Goal: Task Accomplishment & Management: Manage account settings

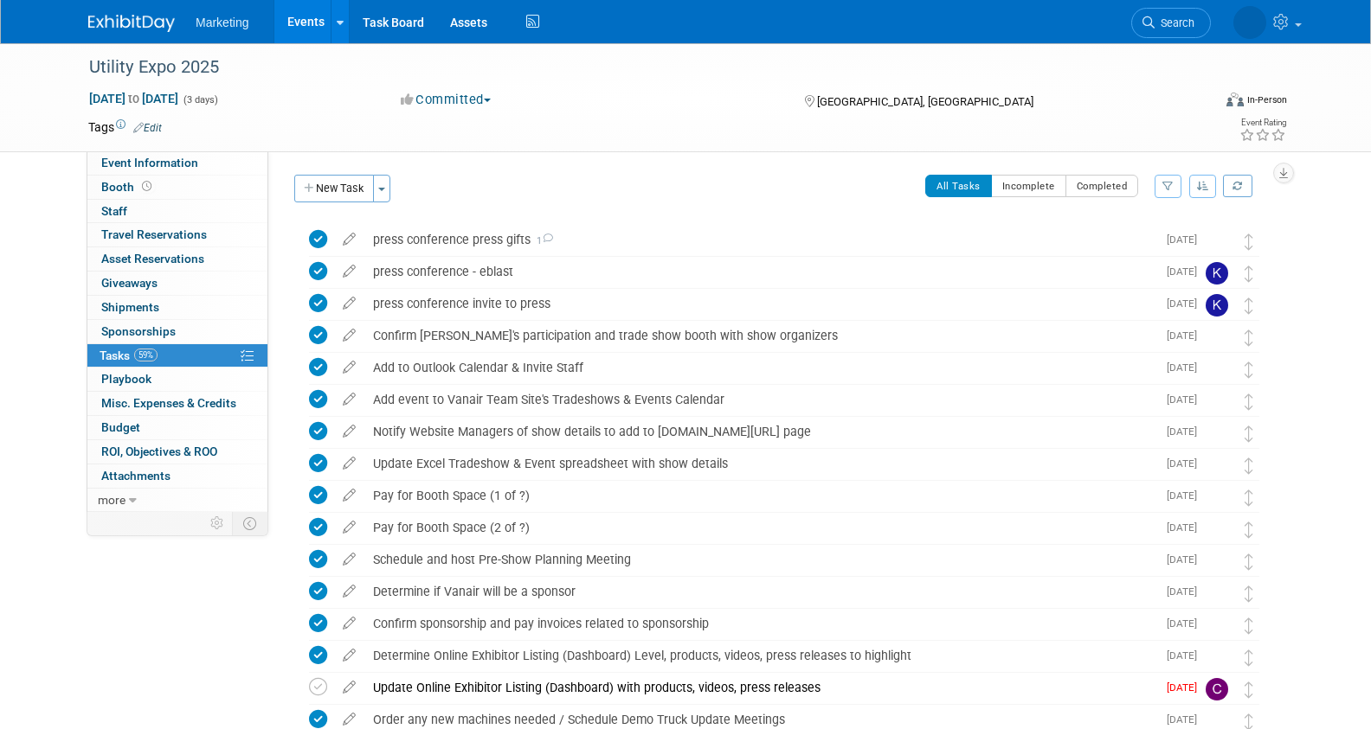
scroll to position [1735, 0]
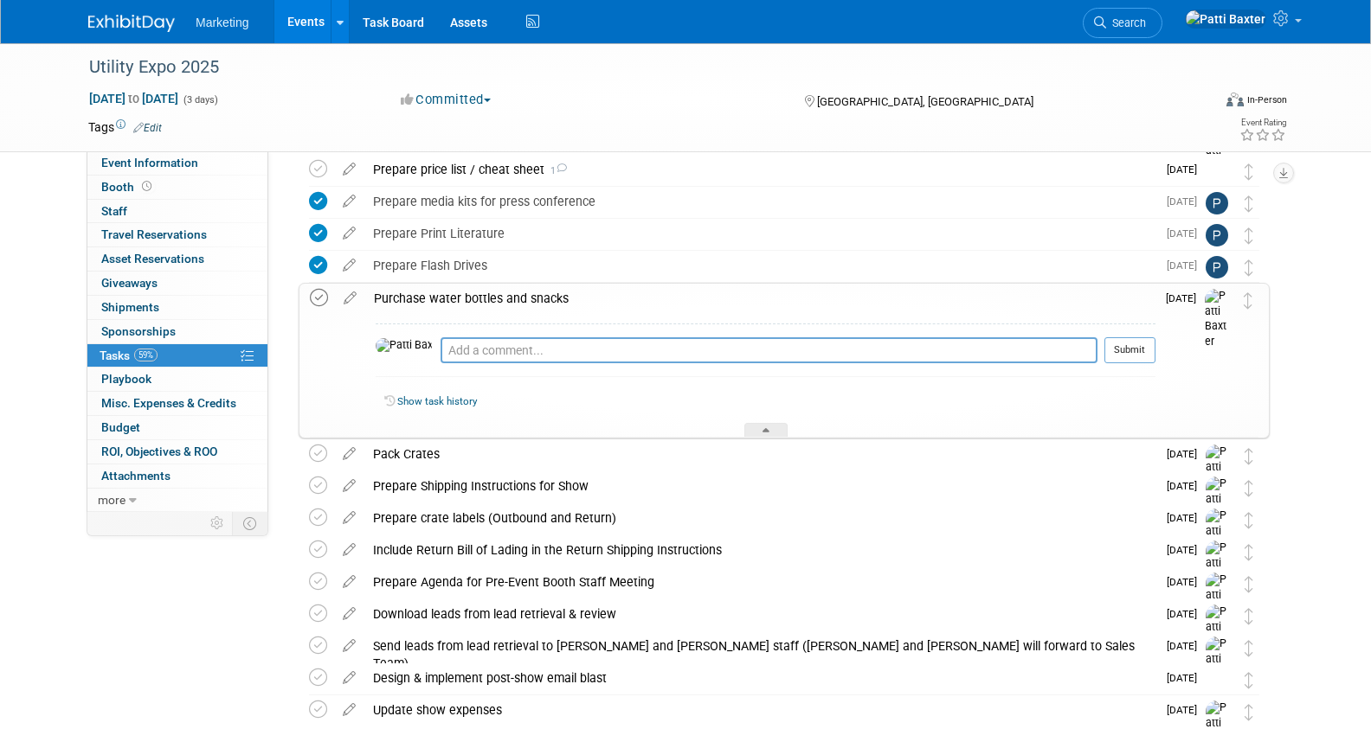
click at [322, 299] on icon at bounding box center [319, 298] width 18 height 18
click at [314, 456] on icon at bounding box center [318, 454] width 18 height 18
click at [313, 487] on icon at bounding box center [318, 486] width 18 height 18
click at [314, 518] on icon at bounding box center [318, 518] width 18 height 18
click at [315, 548] on icon at bounding box center [318, 550] width 18 height 18
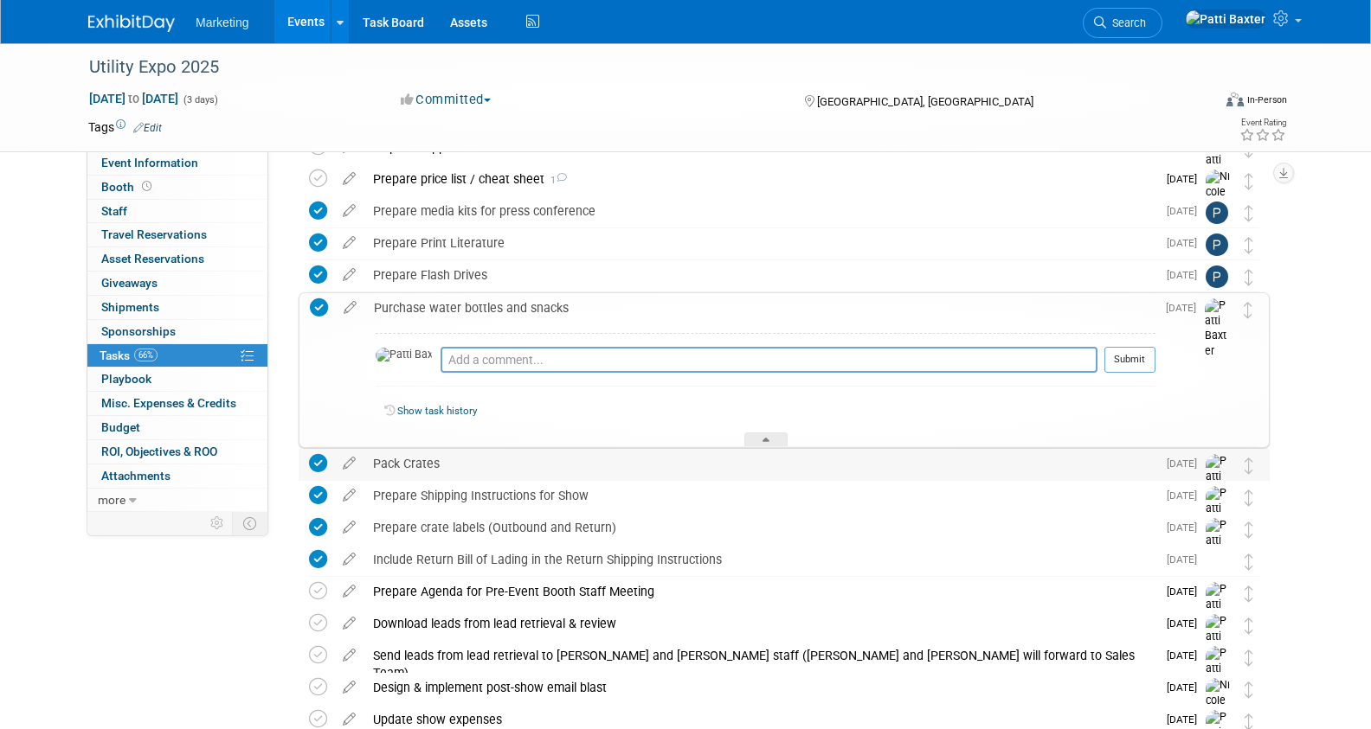
scroll to position [1576, 0]
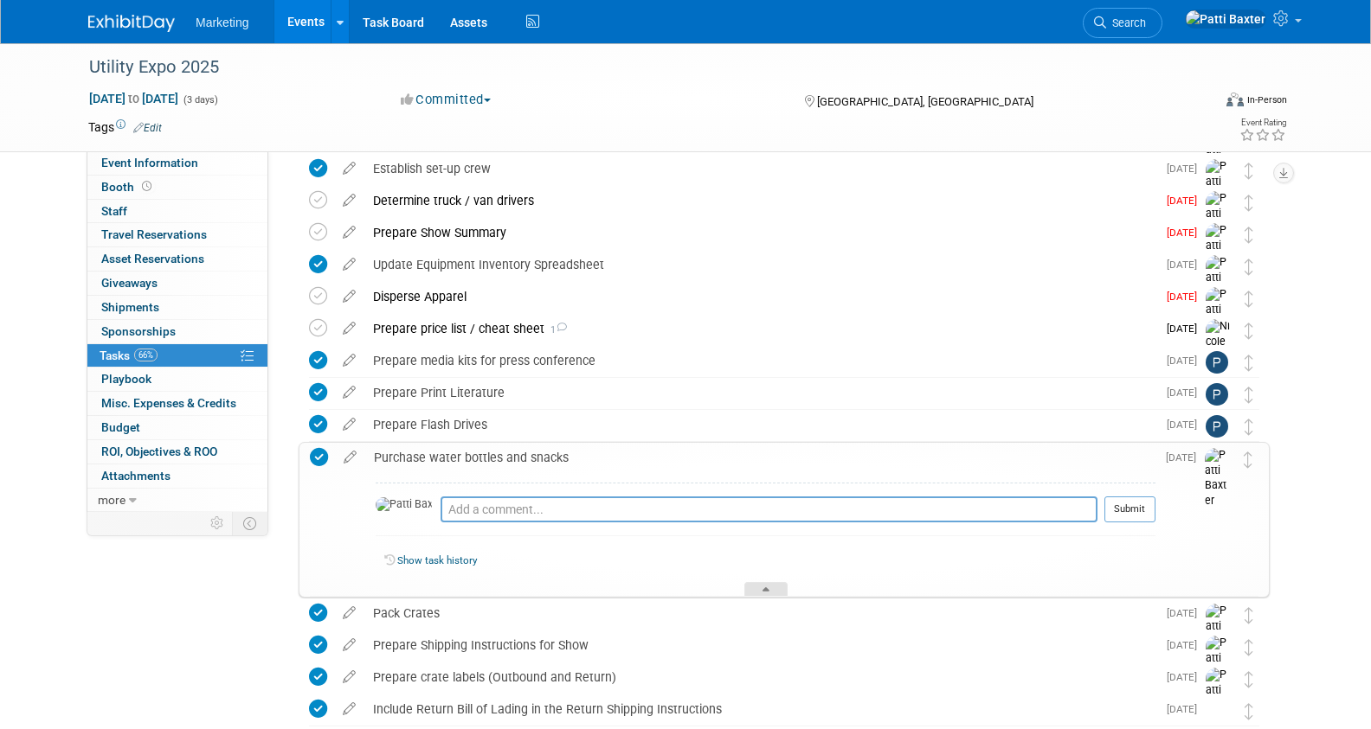
click at [773, 593] on div at bounding box center [765, 589] width 43 height 15
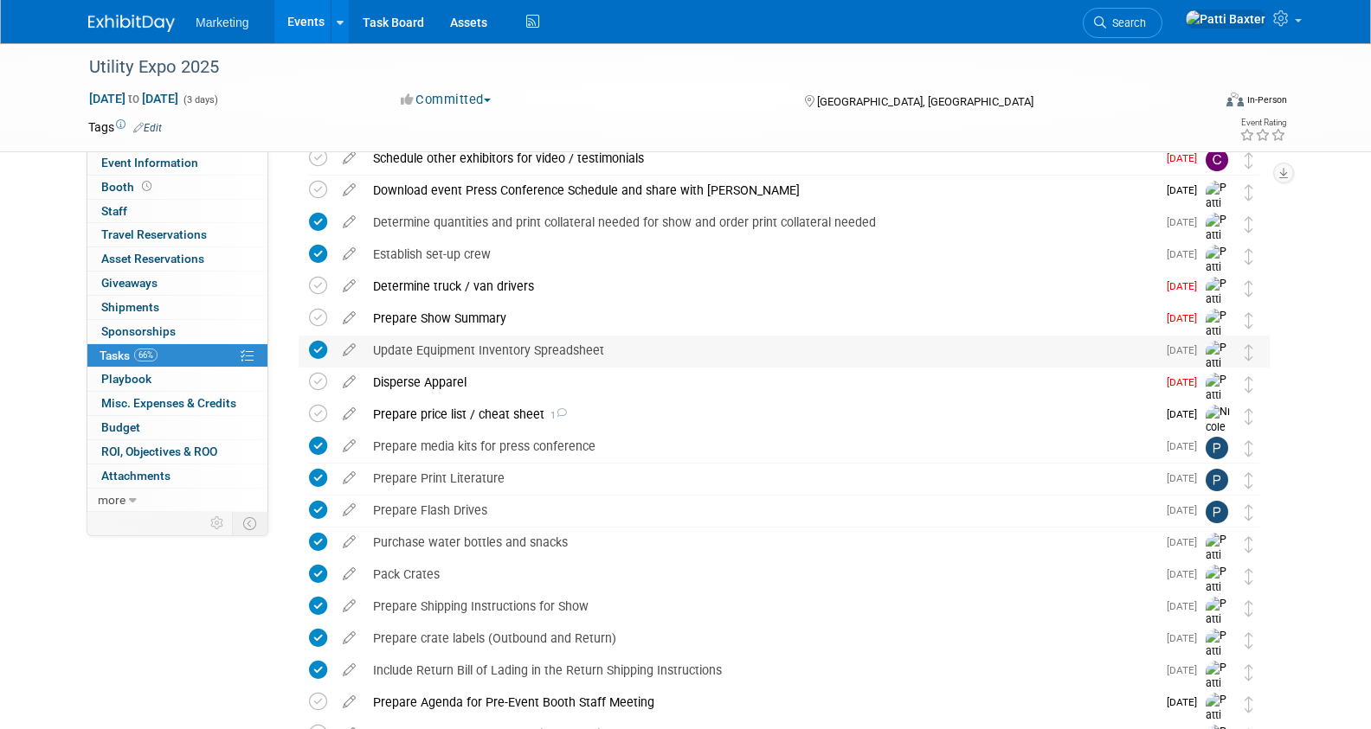
scroll to position [1489, 0]
click at [315, 282] on icon at bounding box center [318, 287] width 18 height 18
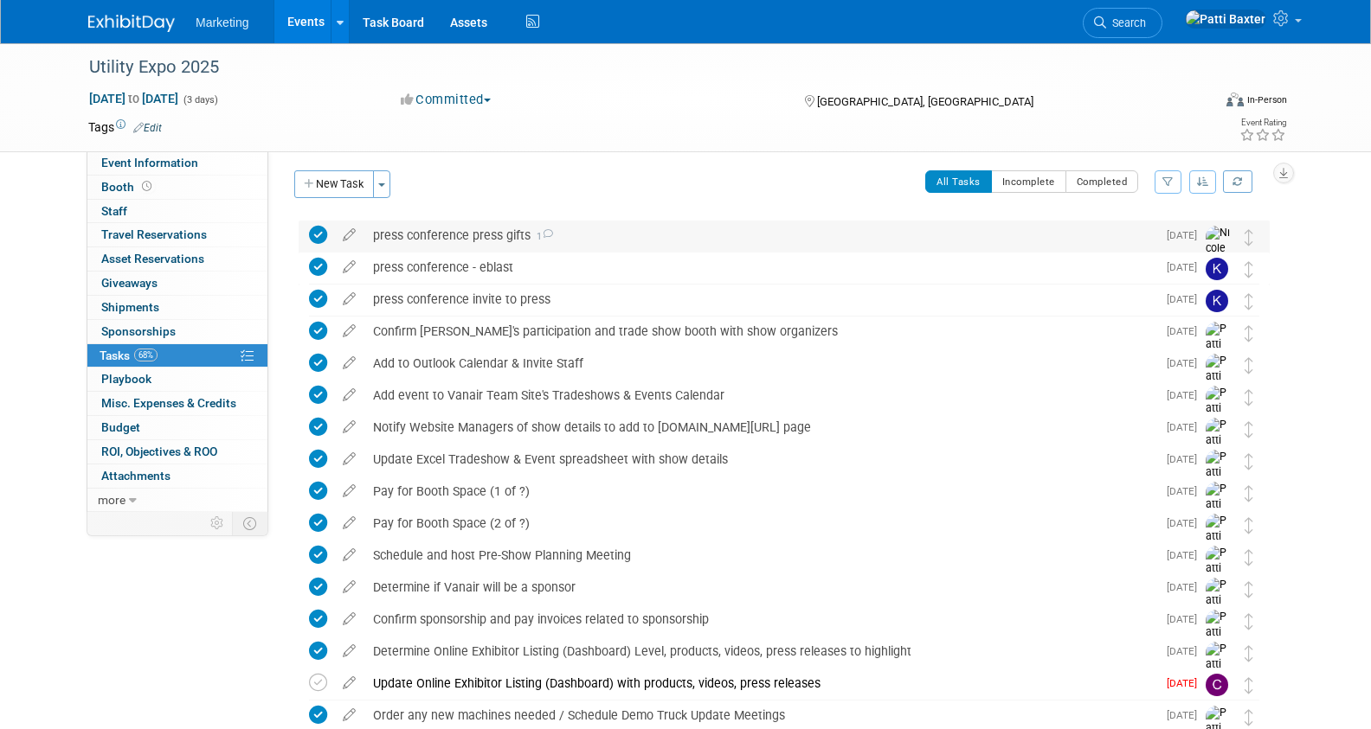
scroll to position [0, 0]
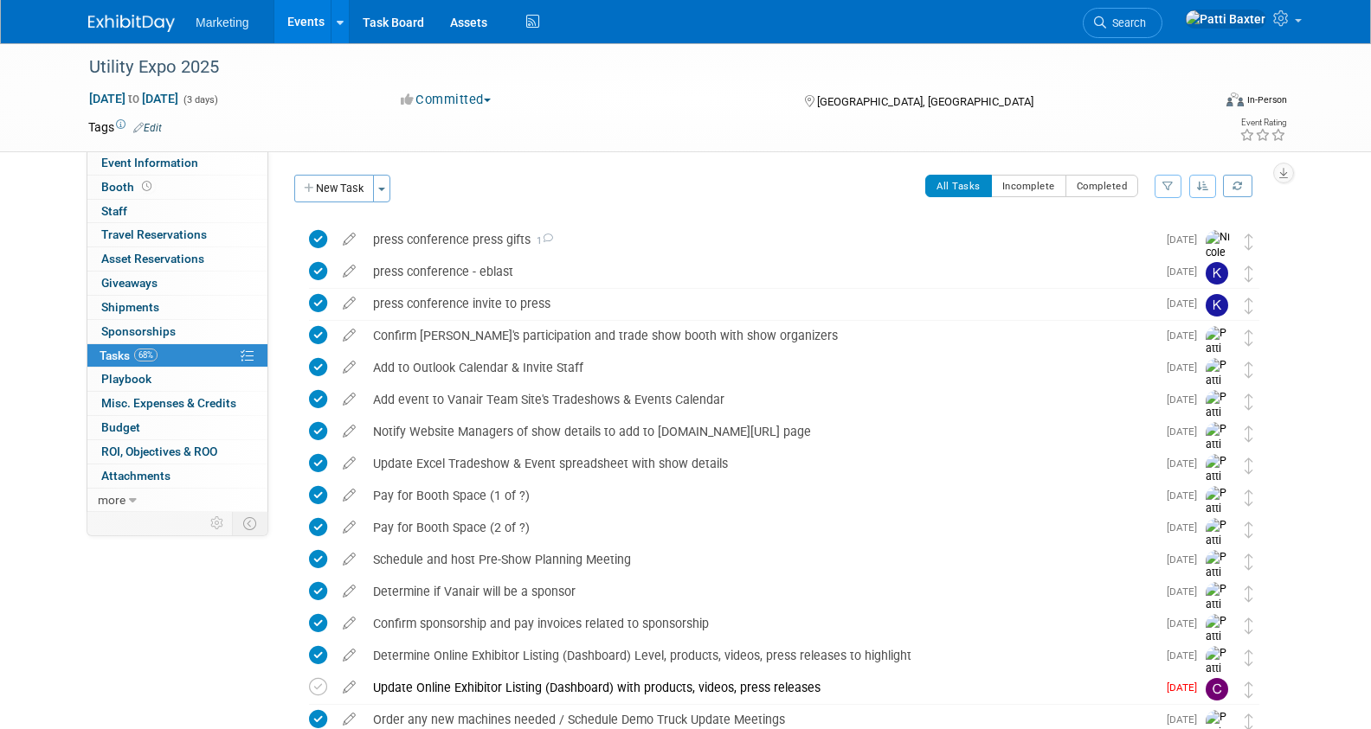
click at [1199, 172] on div "Event Website: Edit [URL][DOMAIN_NAME] Event Venue Name: [US_STATE][GEOGRAPHIC_…" at bounding box center [775, 331] width 1014 height 361
click at [1199, 187] on icon "button" at bounding box center [1203, 186] width 12 height 10
click at [1139, 257] on link "By Due Date" at bounding box center [1153, 266] width 124 height 24
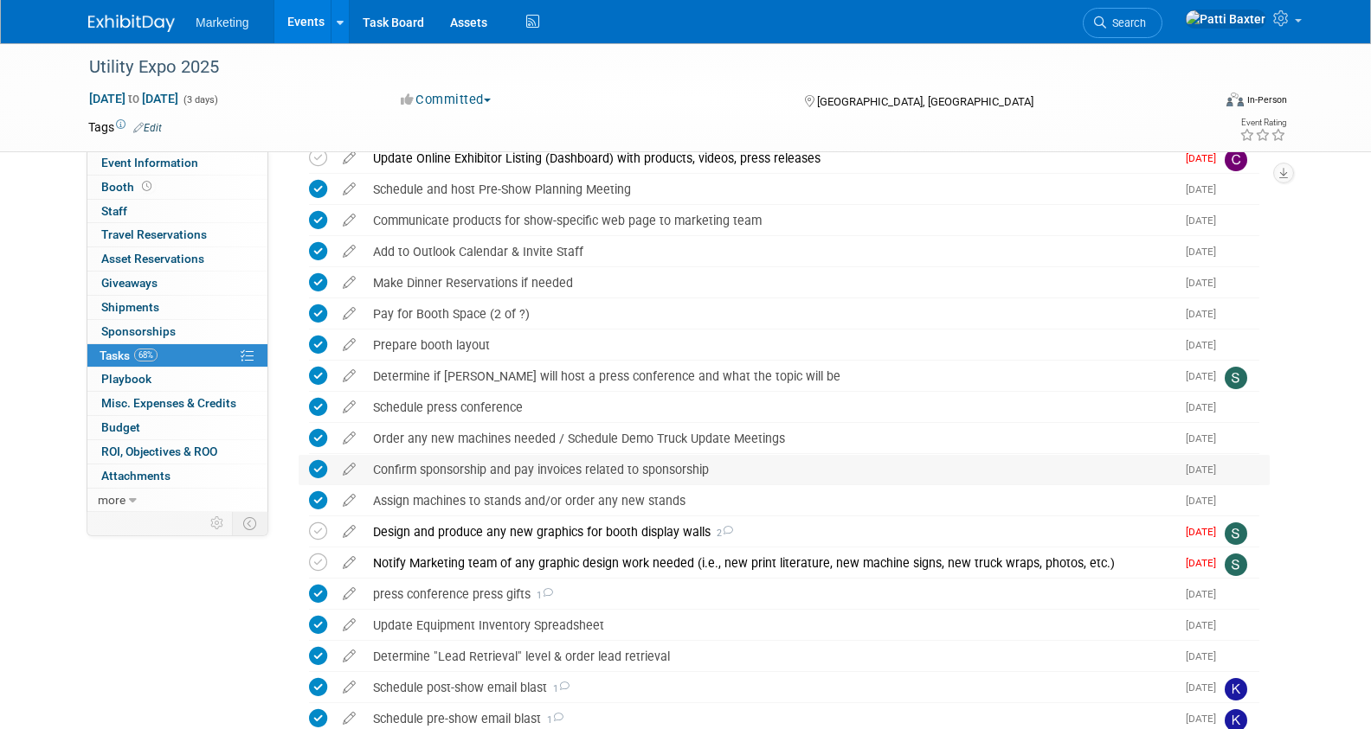
scroll to position [346, 0]
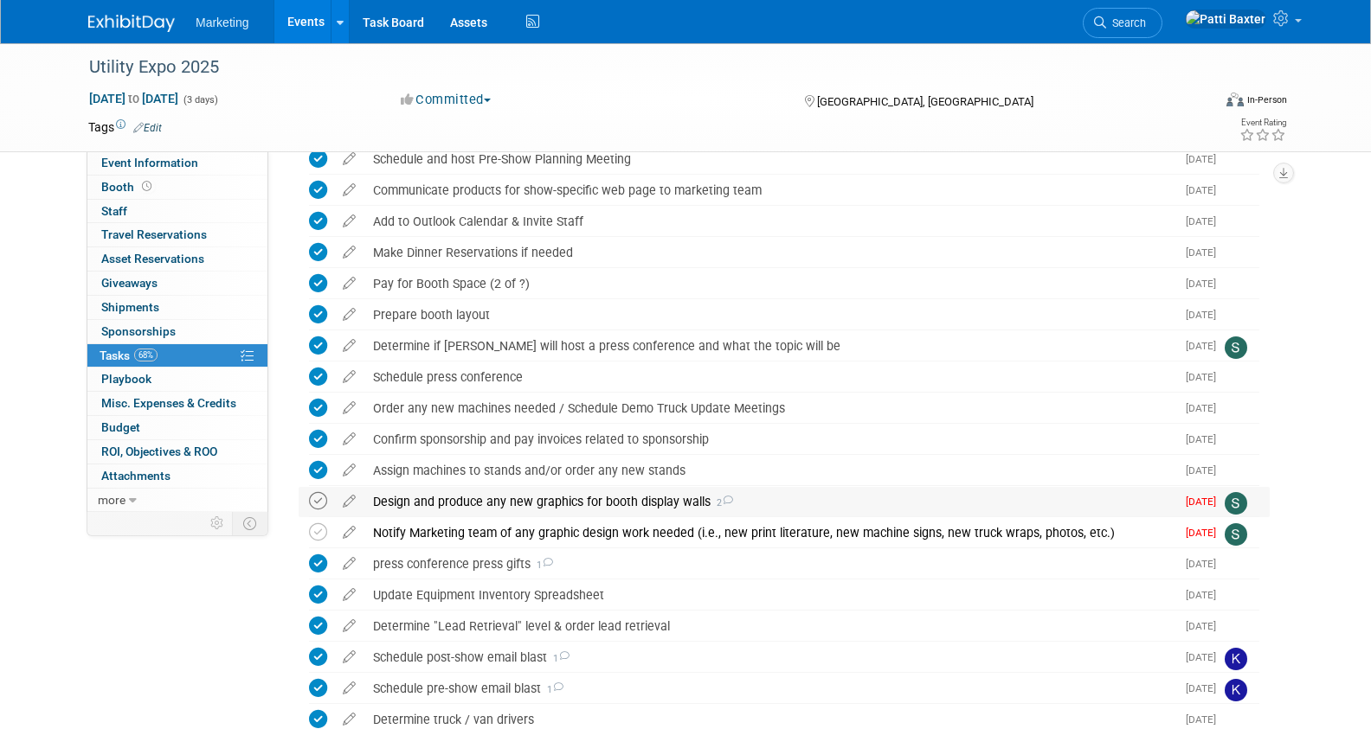
click at [314, 502] on icon at bounding box center [318, 501] width 18 height 18
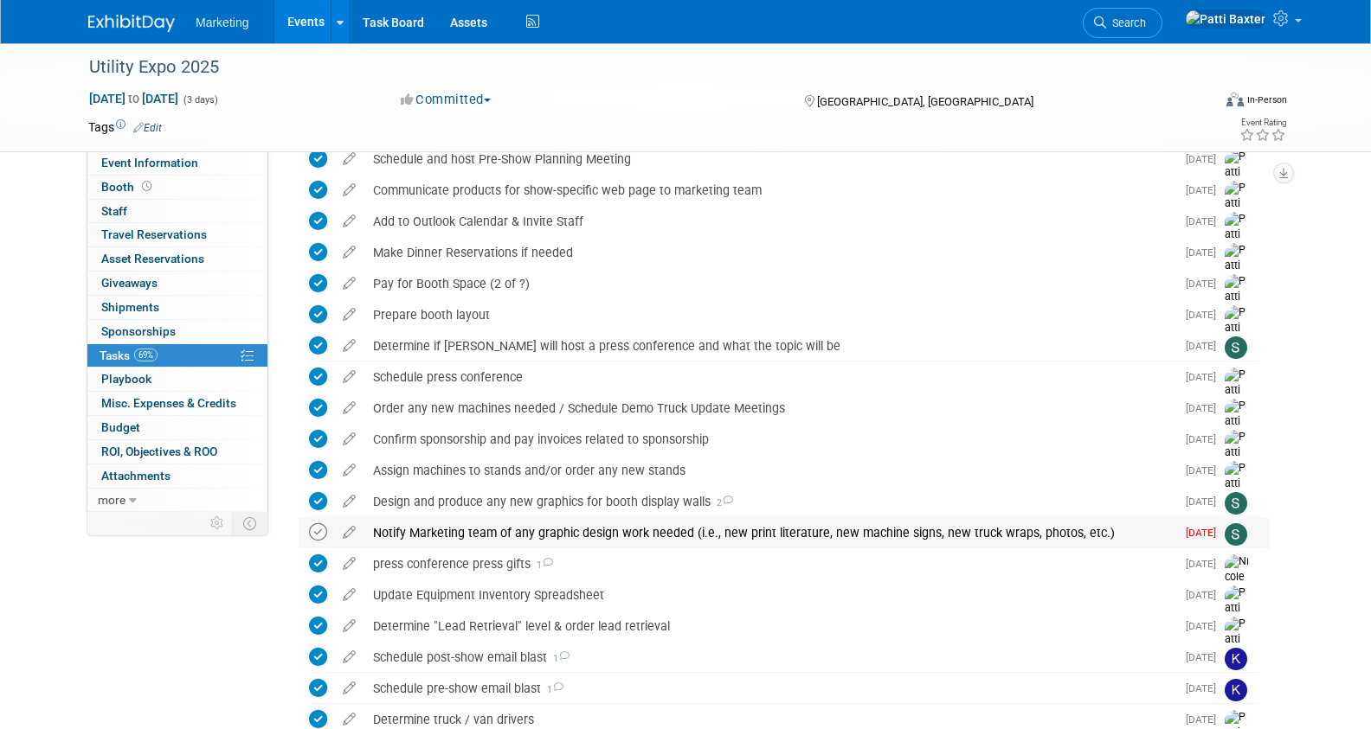
click at [314, 530] on icon at bounding box center [318, 532] width 18 height 18
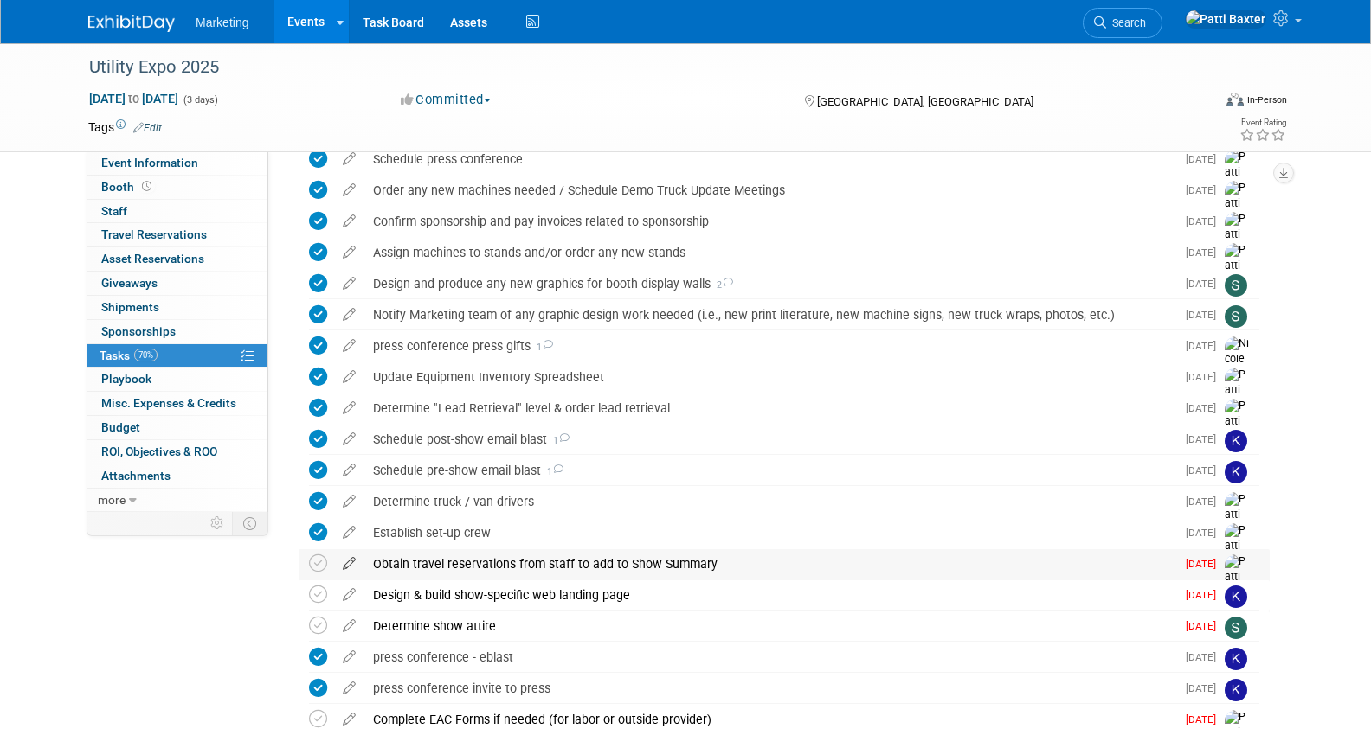
scroll to position [606, 0]
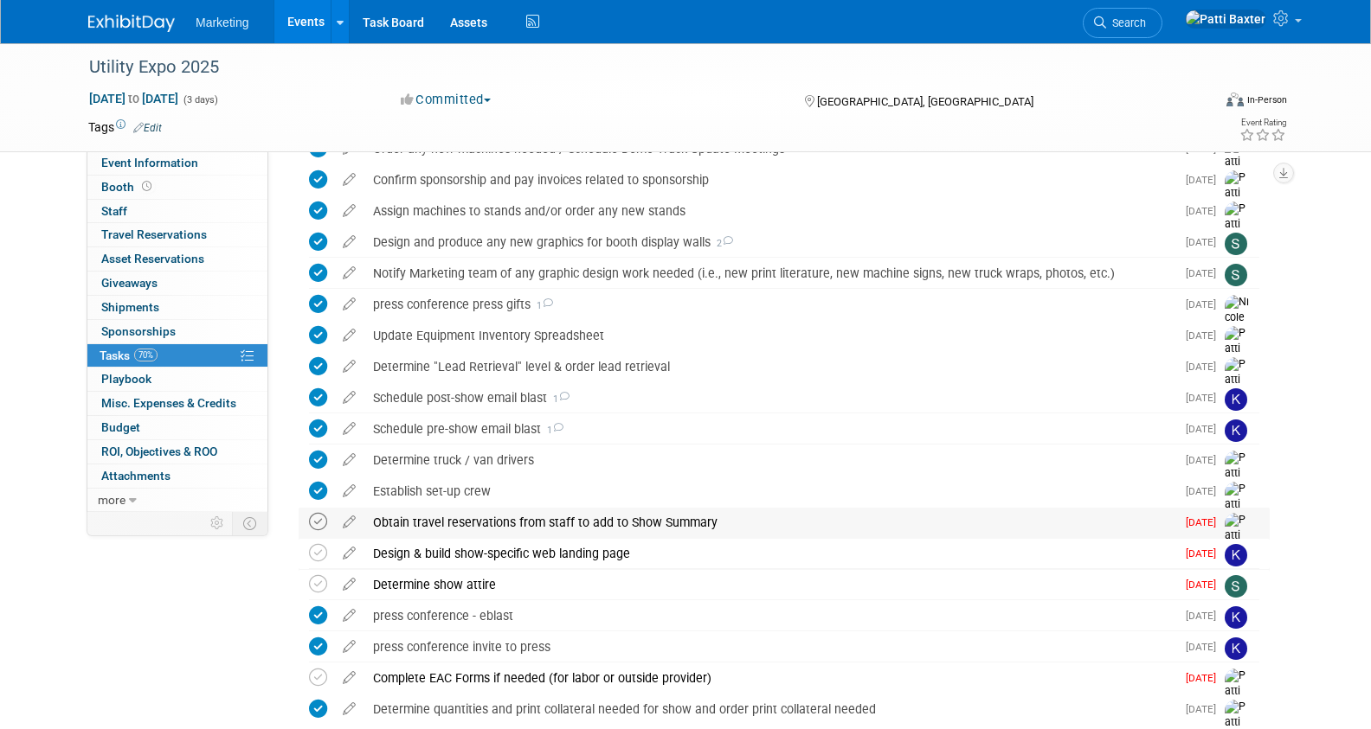
click at [317, 520] on icon at bounding box center [318, 522] width 18 height 18
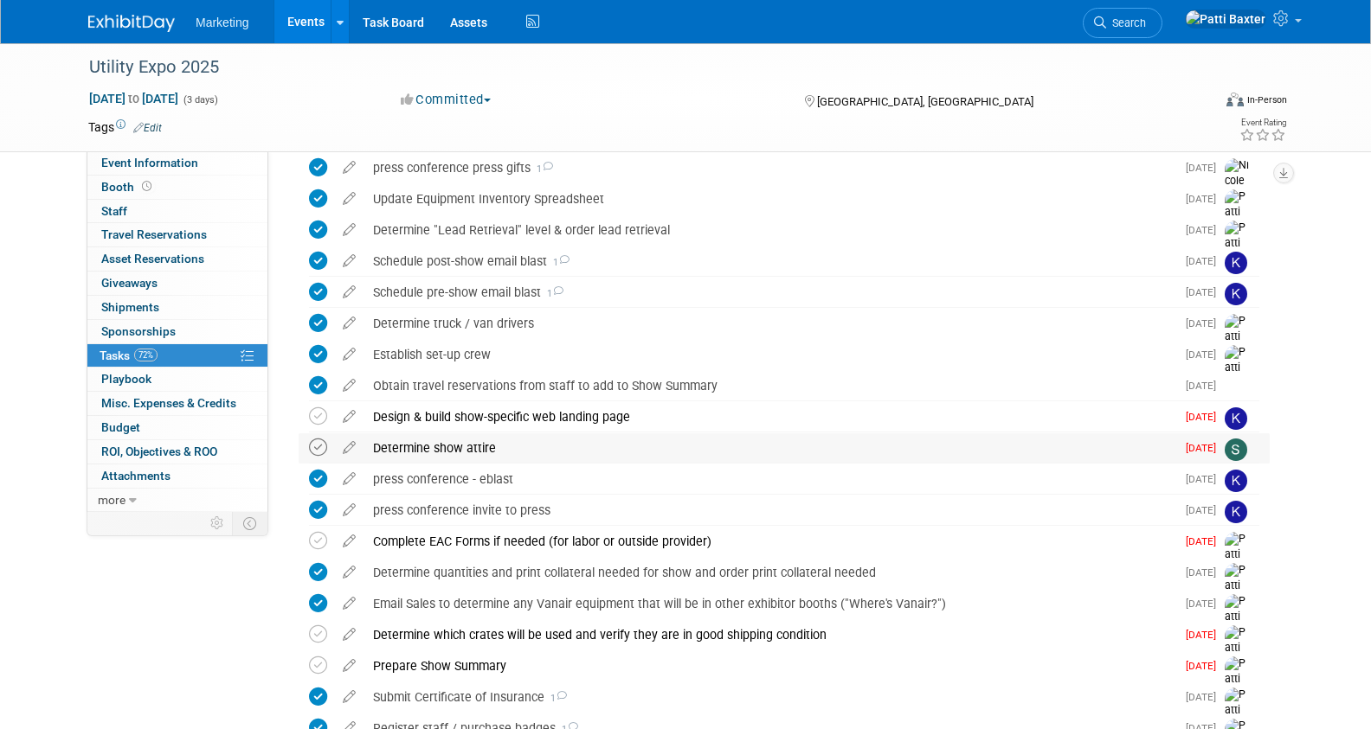
scroll to position [779, 0]
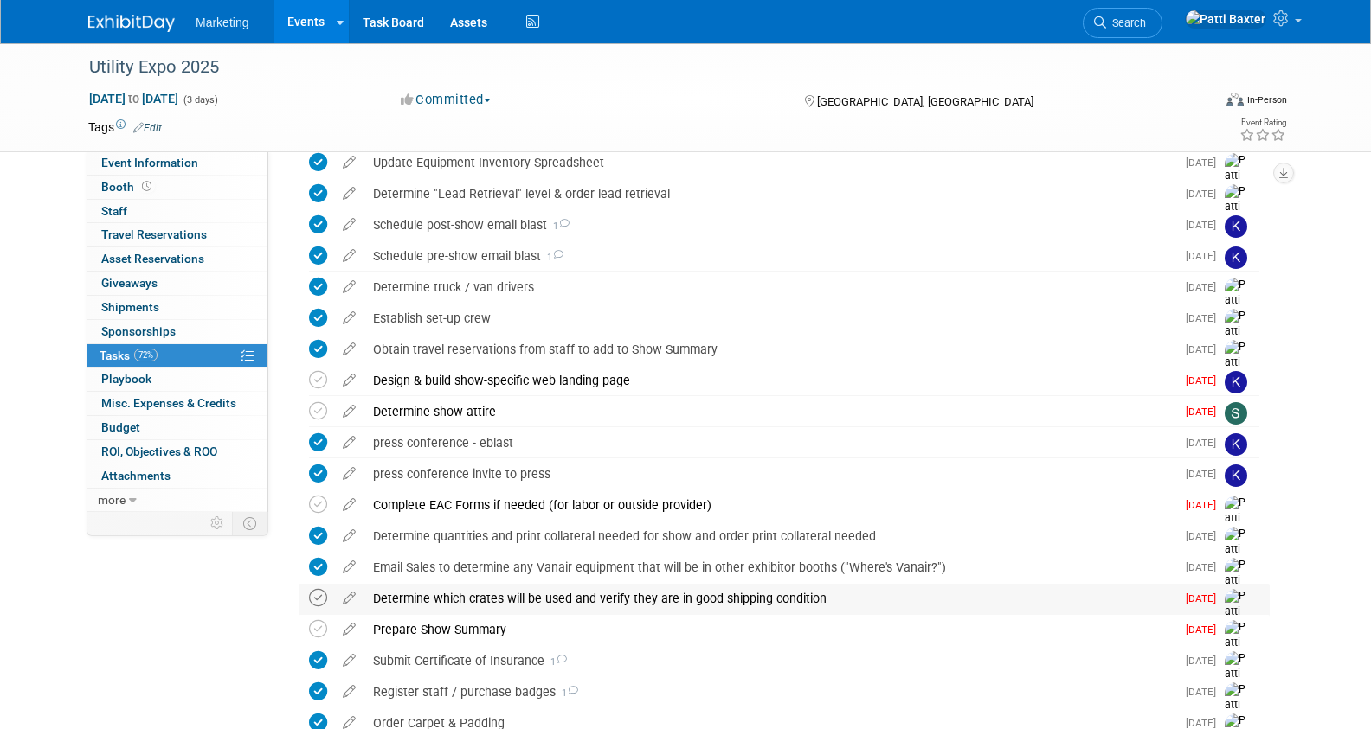
click at [319, 589] on icon at bounding box center [318, 598] width 18 height 18
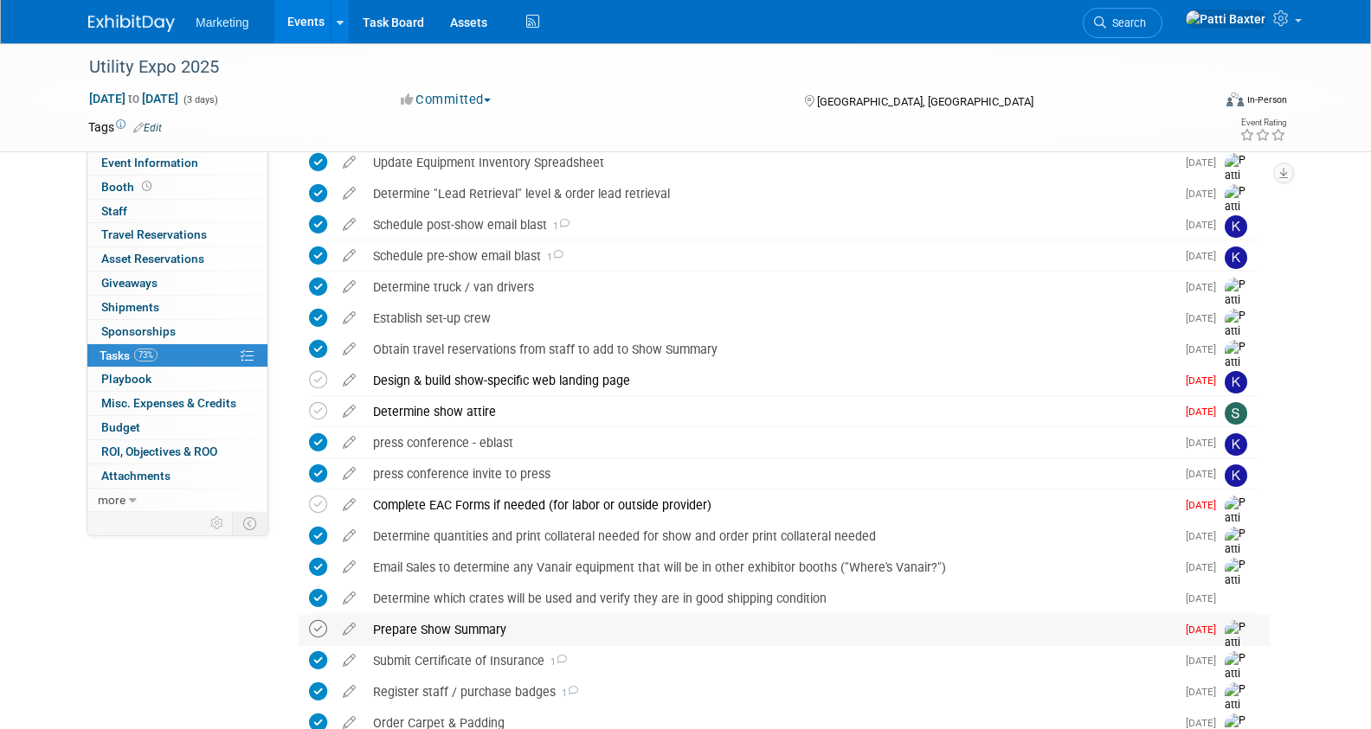
click at [314, 628] on icon at bounding box center [318, 629] width 18 height 18
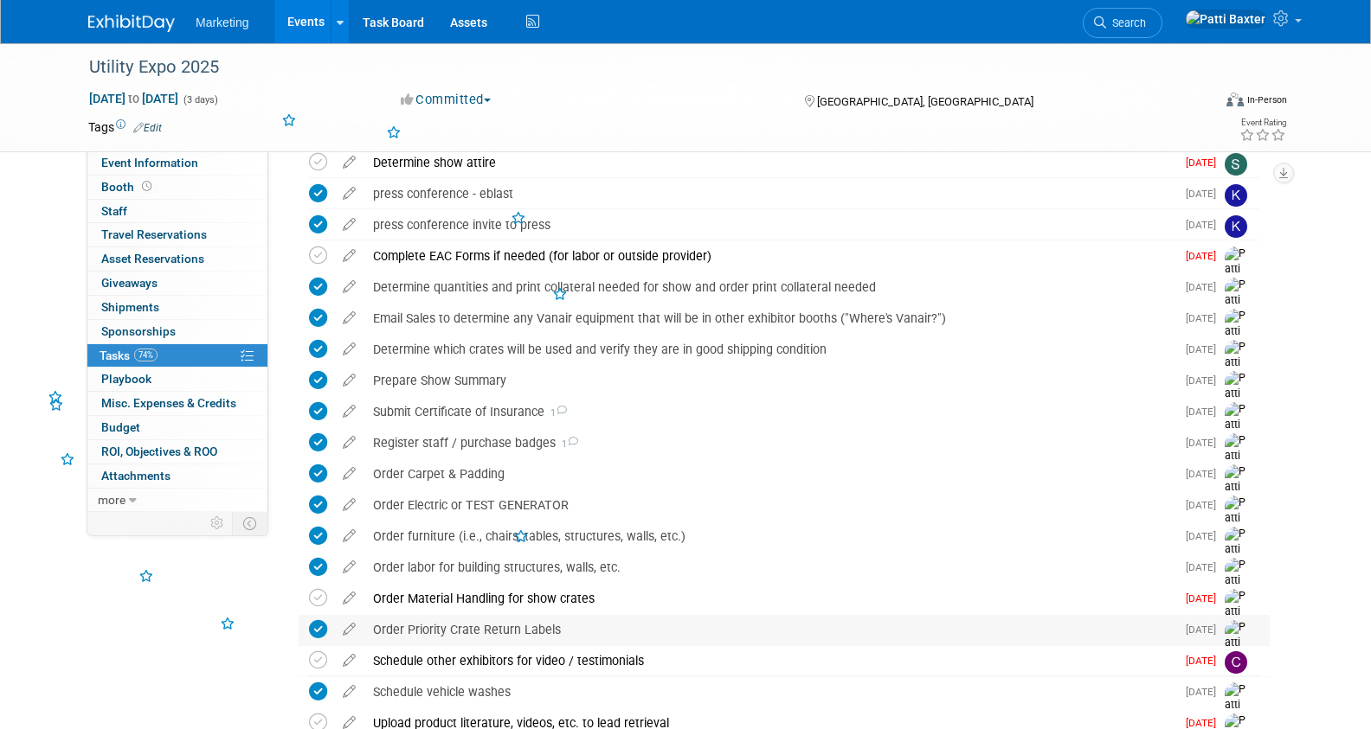
scroll to position [1038, 0]
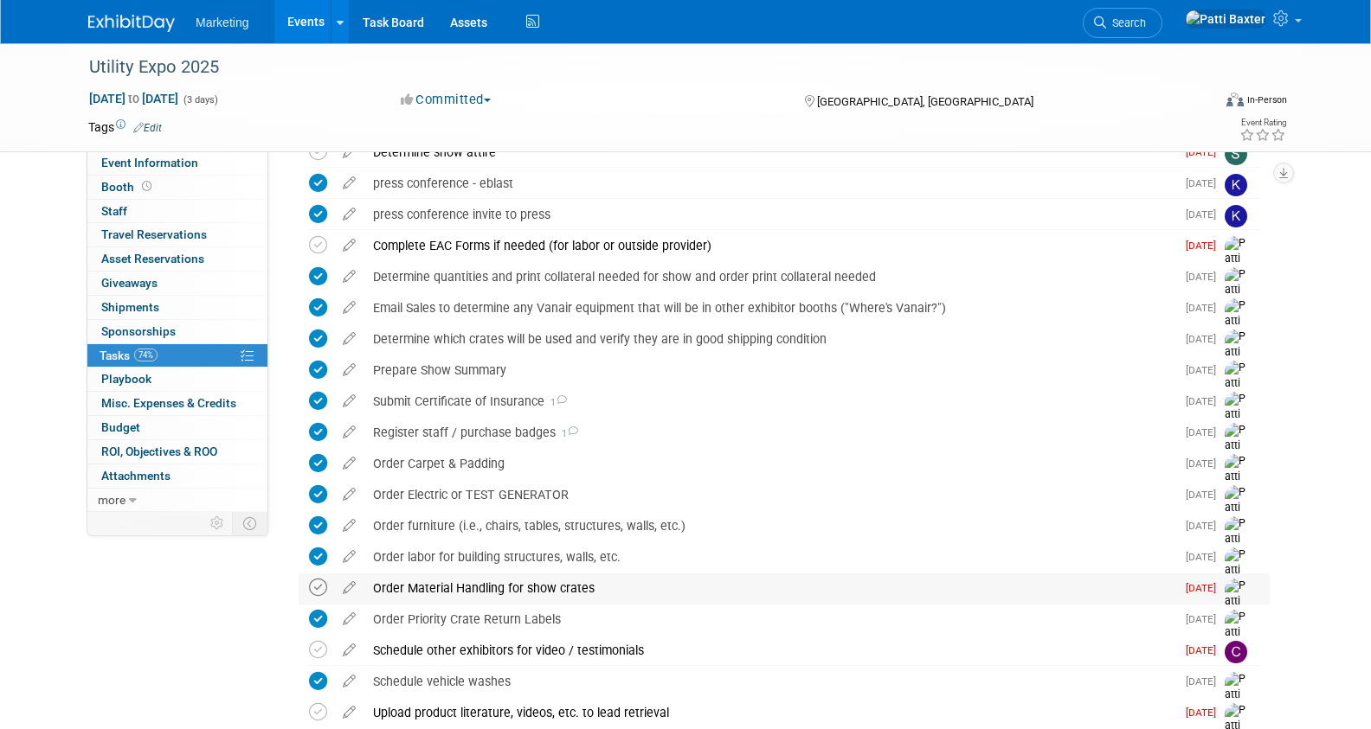
click at [318, 584] on icon at bounding box center [318, 588] width 18 height 18
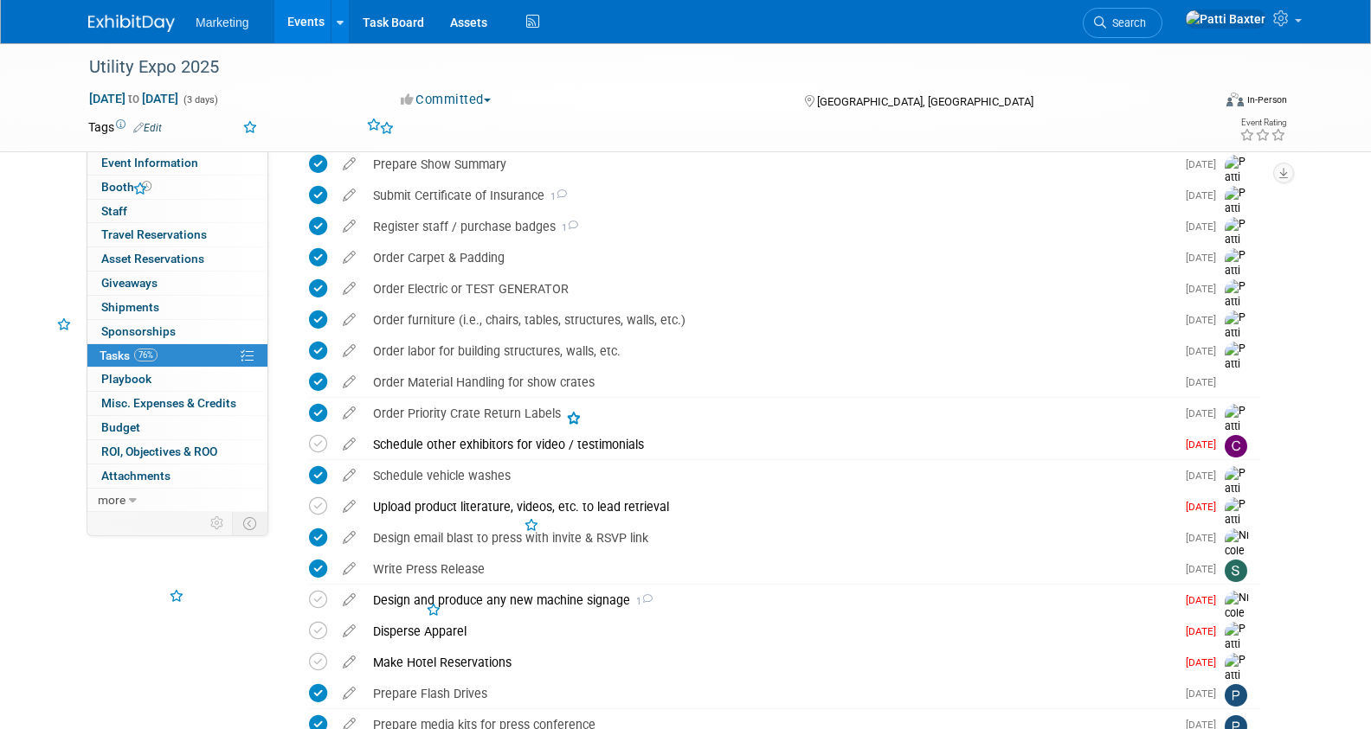
scroll to position [1298, 0]
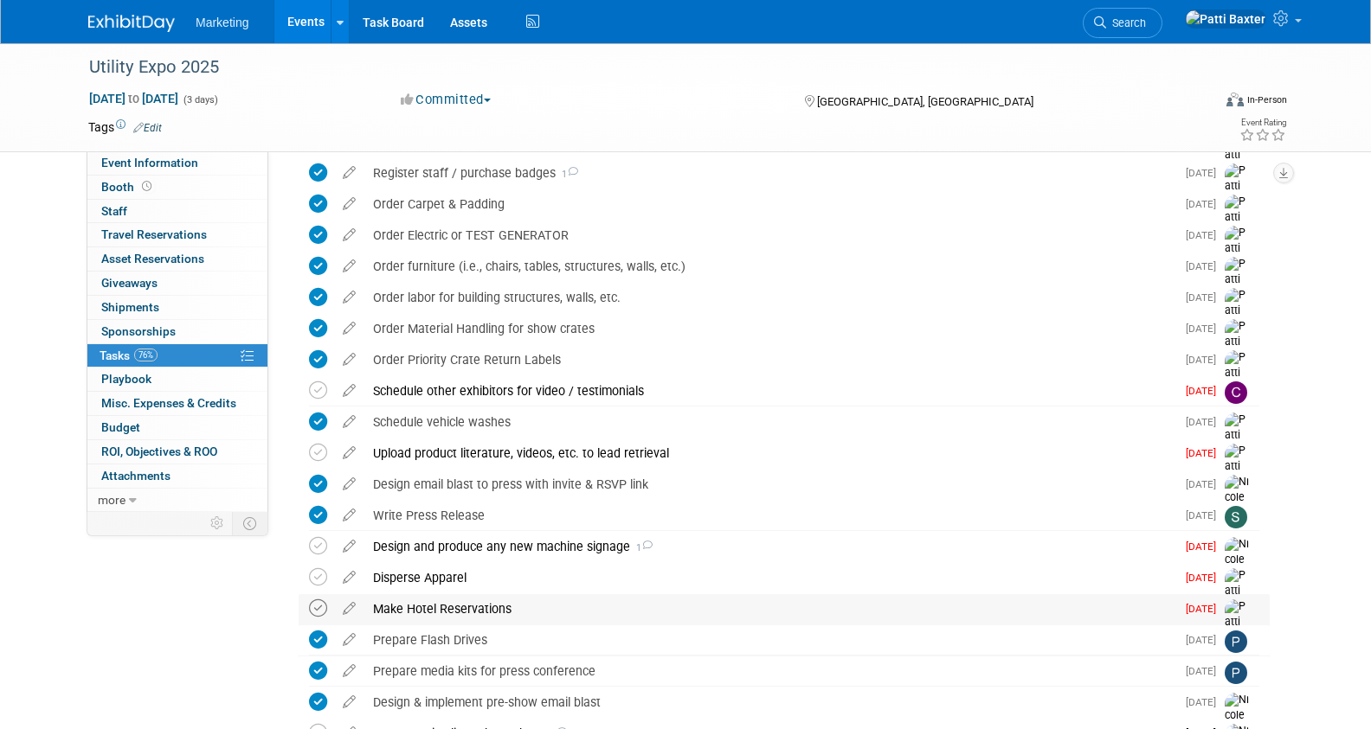
click at [315, 605] on icon at bounding box center [318, 609] width 18 height 18
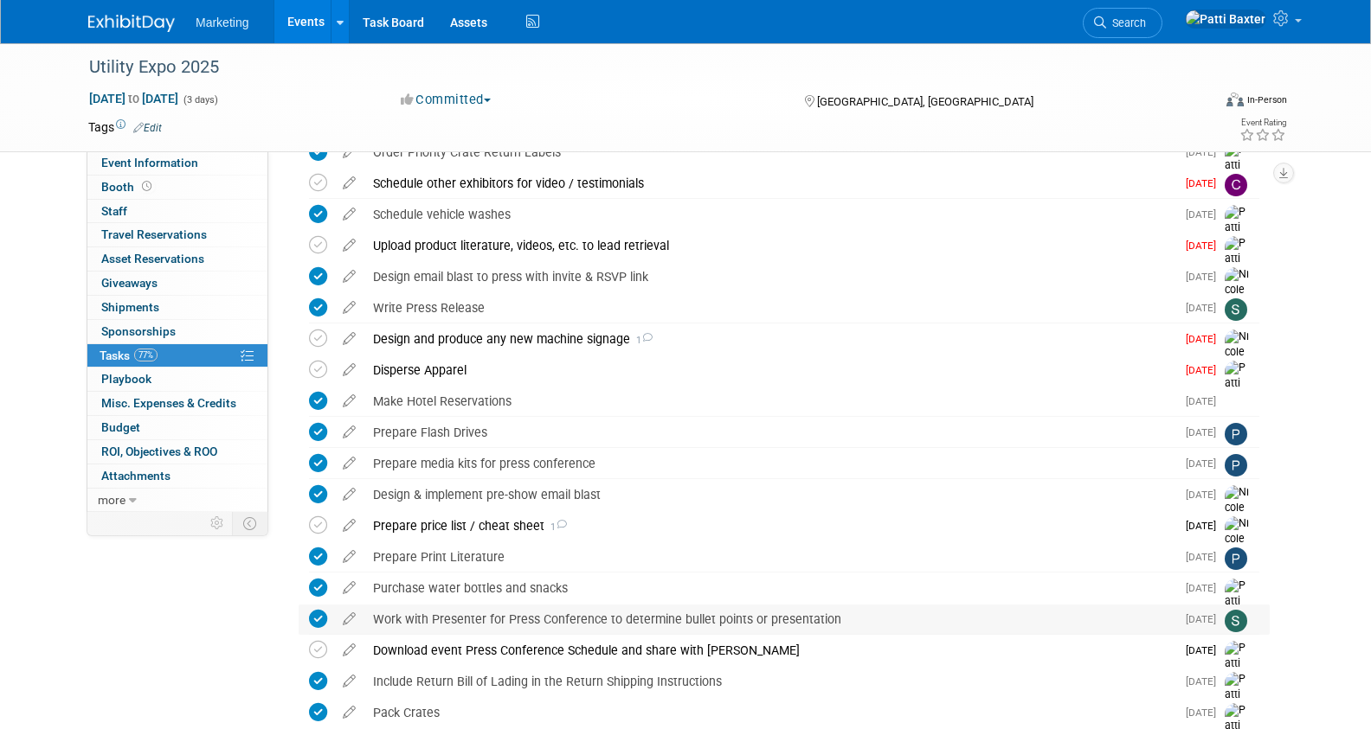
scroll to position [1557, 0]
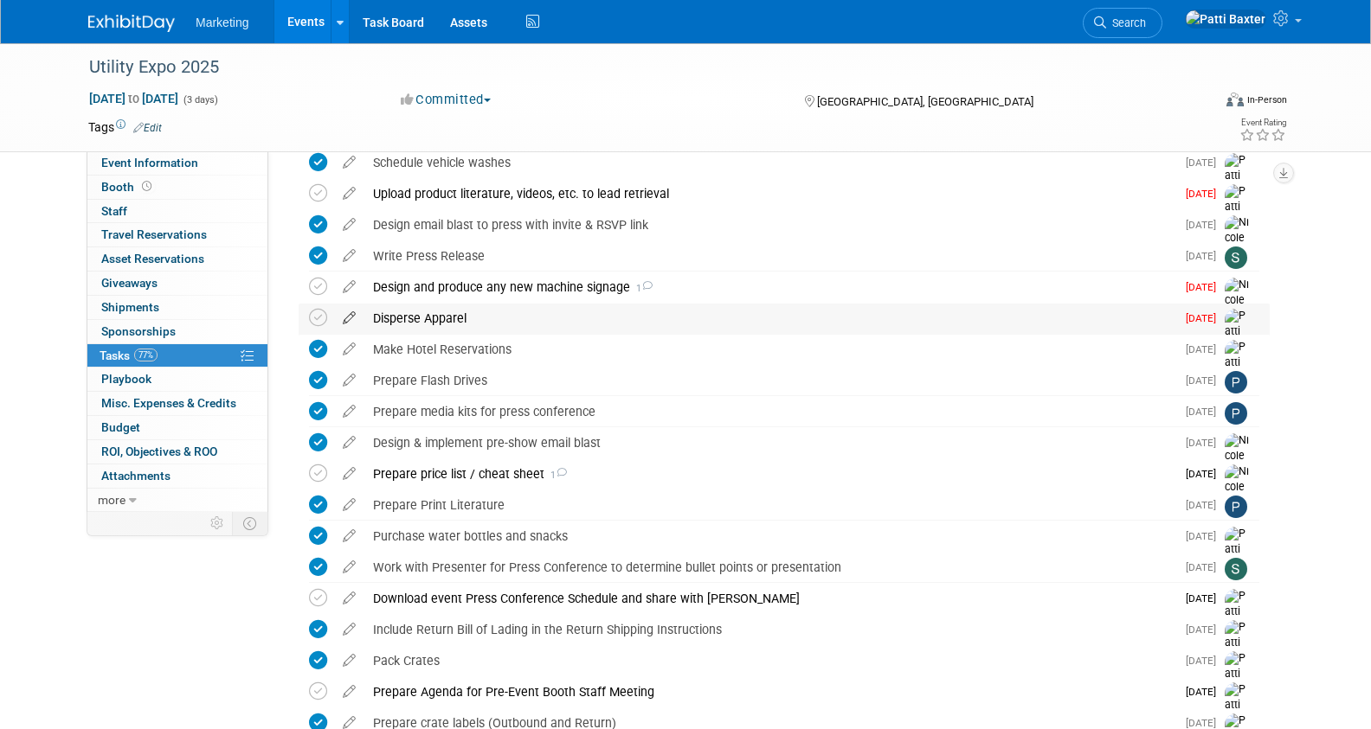
click at [349, 319] on icon at bounding box center [349, 315] width 30 height 22
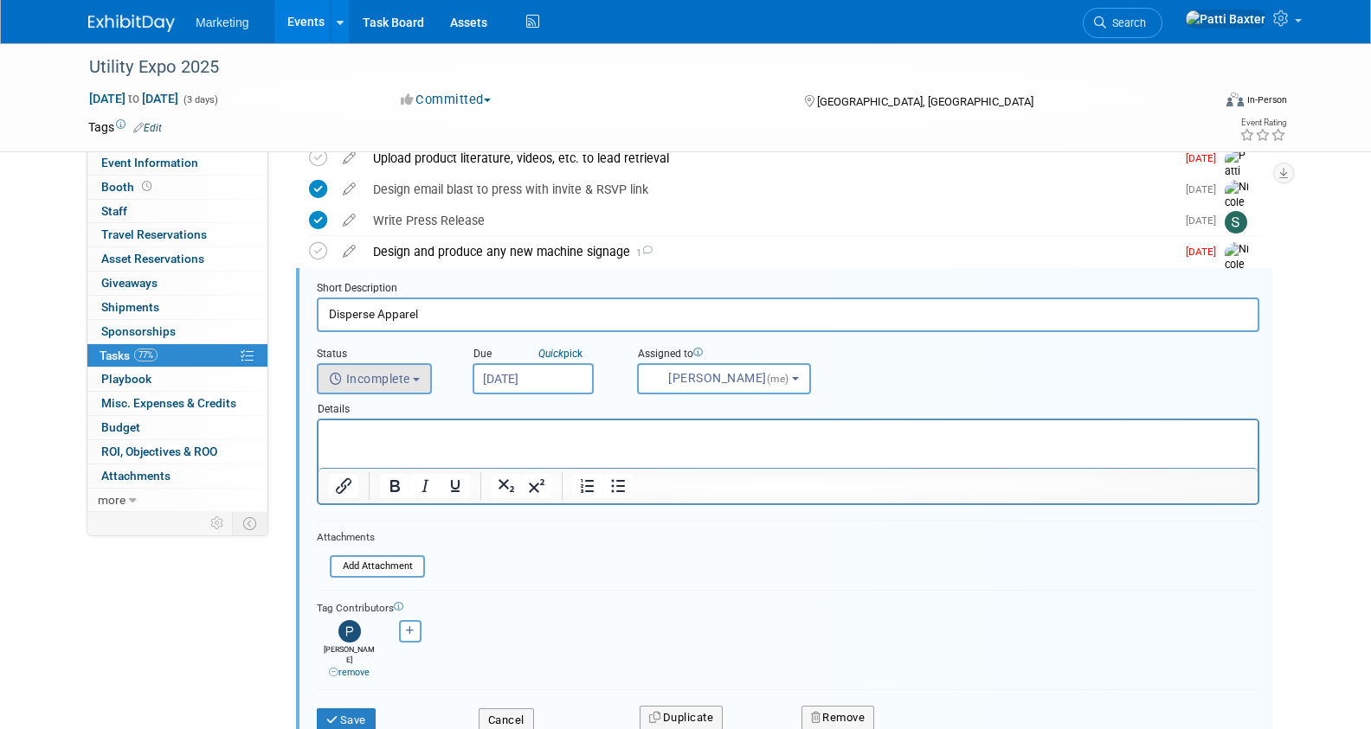
scroll to position [0, 0]
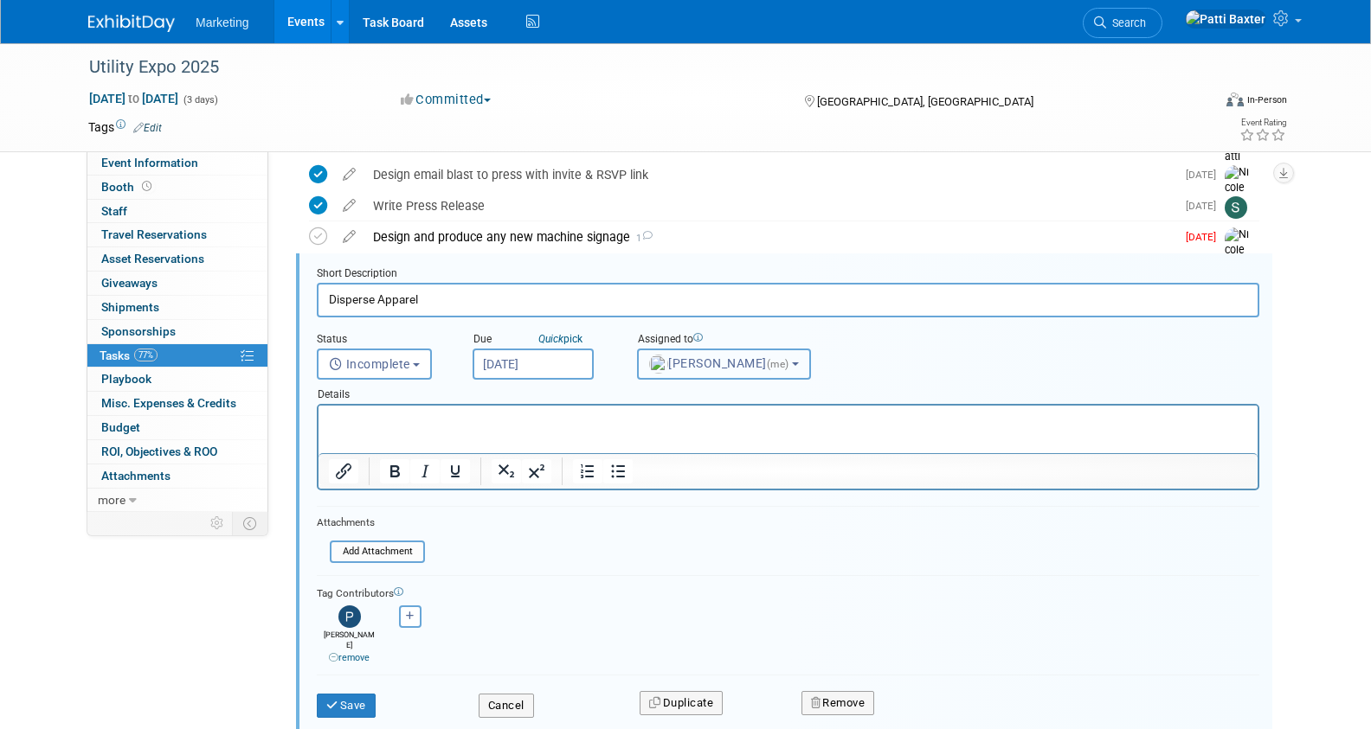
click at [792, 363] on b "button" at bounding box center [795, 364] width 7 height 3
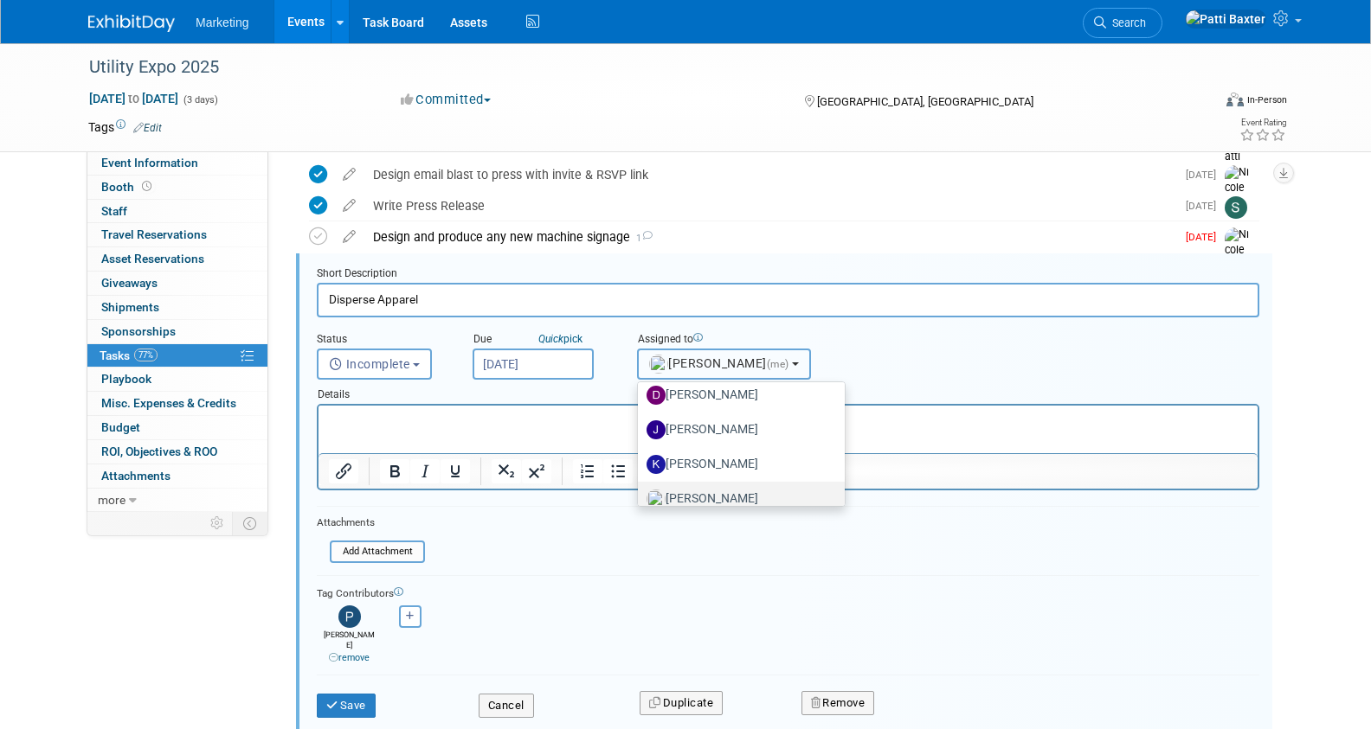
scroll to position [173, 0]
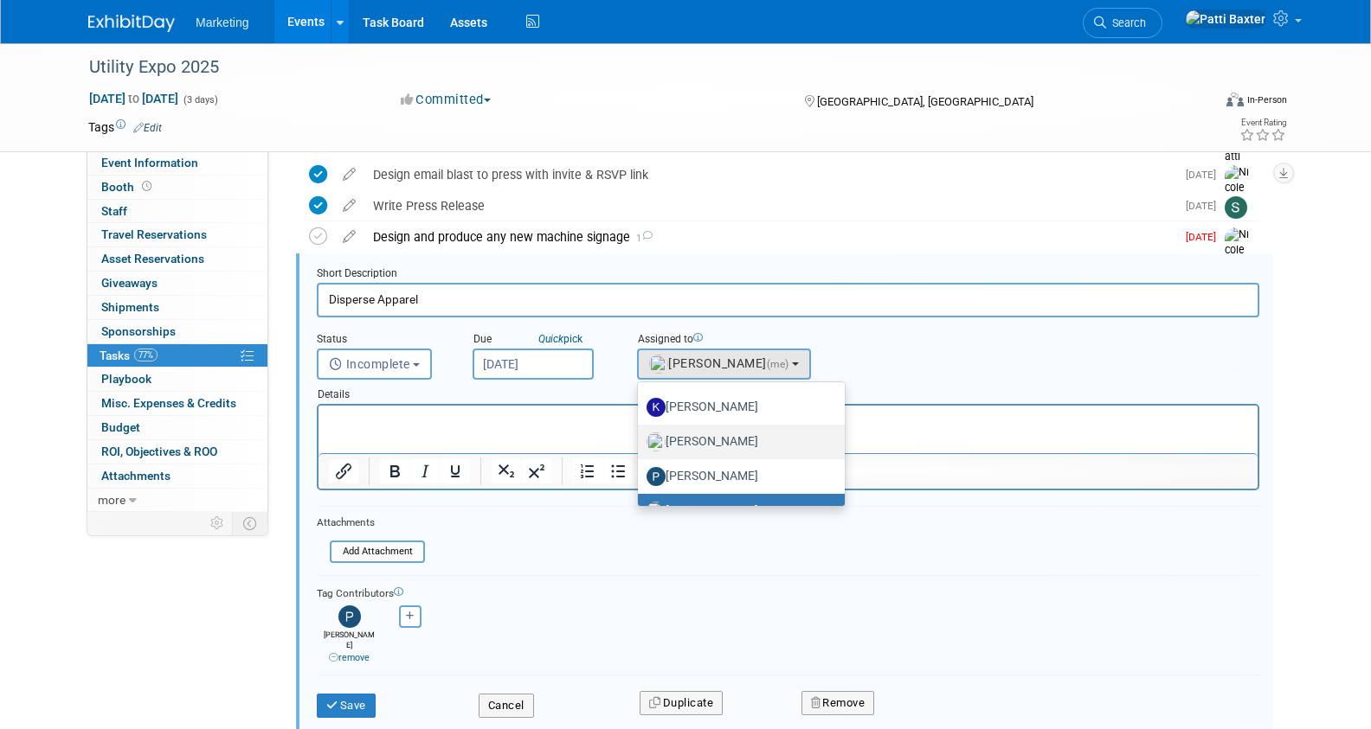
click at [709, 448] on label "[PERSON_NAME]" at bounding box center [736, 442] width 181 height 28
click at [640, 446] on input "[PERSON_NAME]" at bounding box center [634, 439] width 11 height 11
select select "eb3c603d-39c2-4e6e-b209-ce295ddb6275"
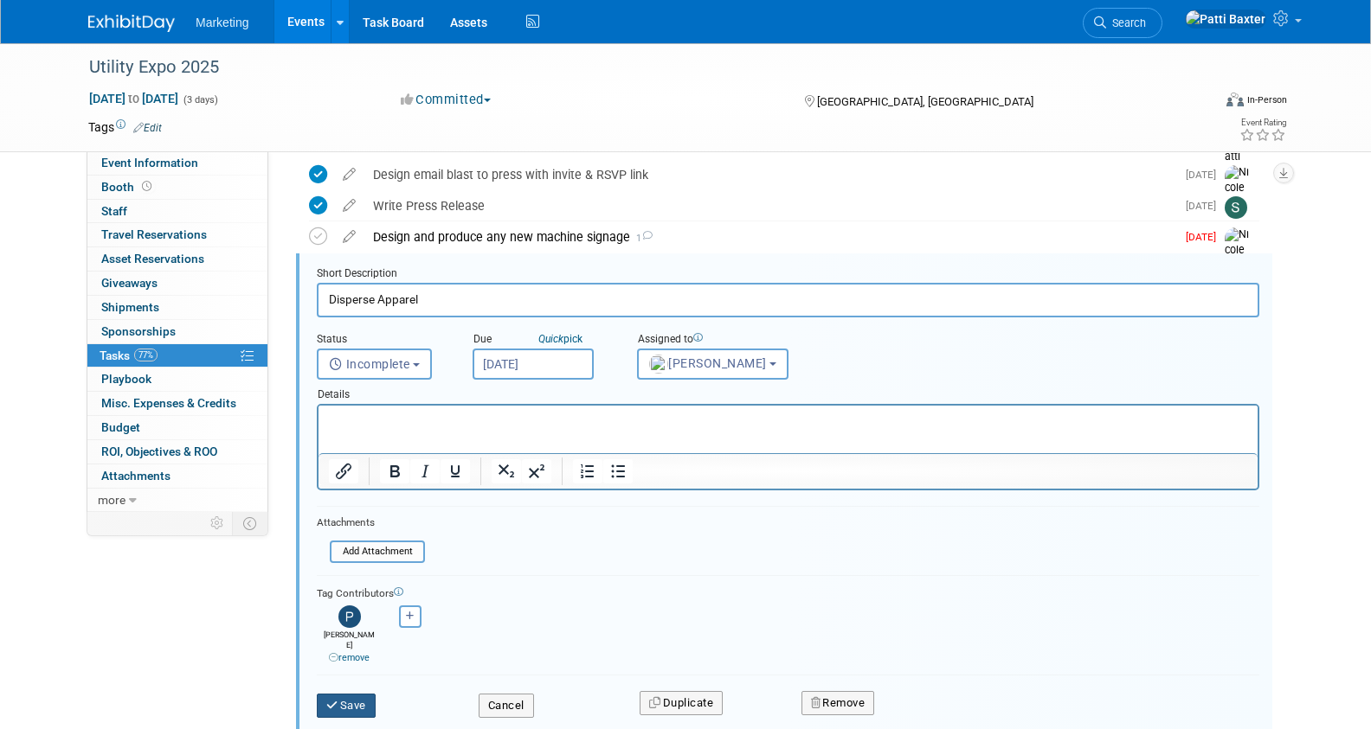
click at [361, 694] on button "Save" at bounding box center [346, 706] width 59 height 24
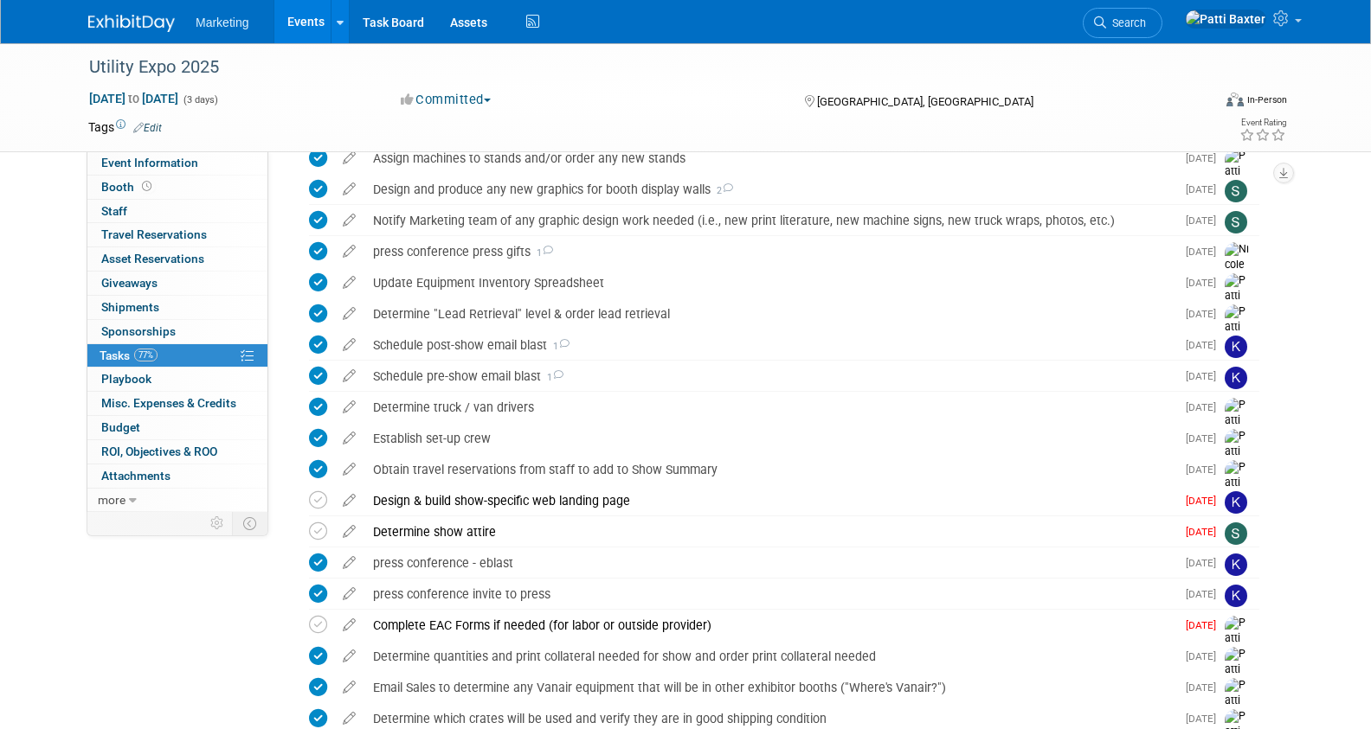
scroll to position [656, 0]
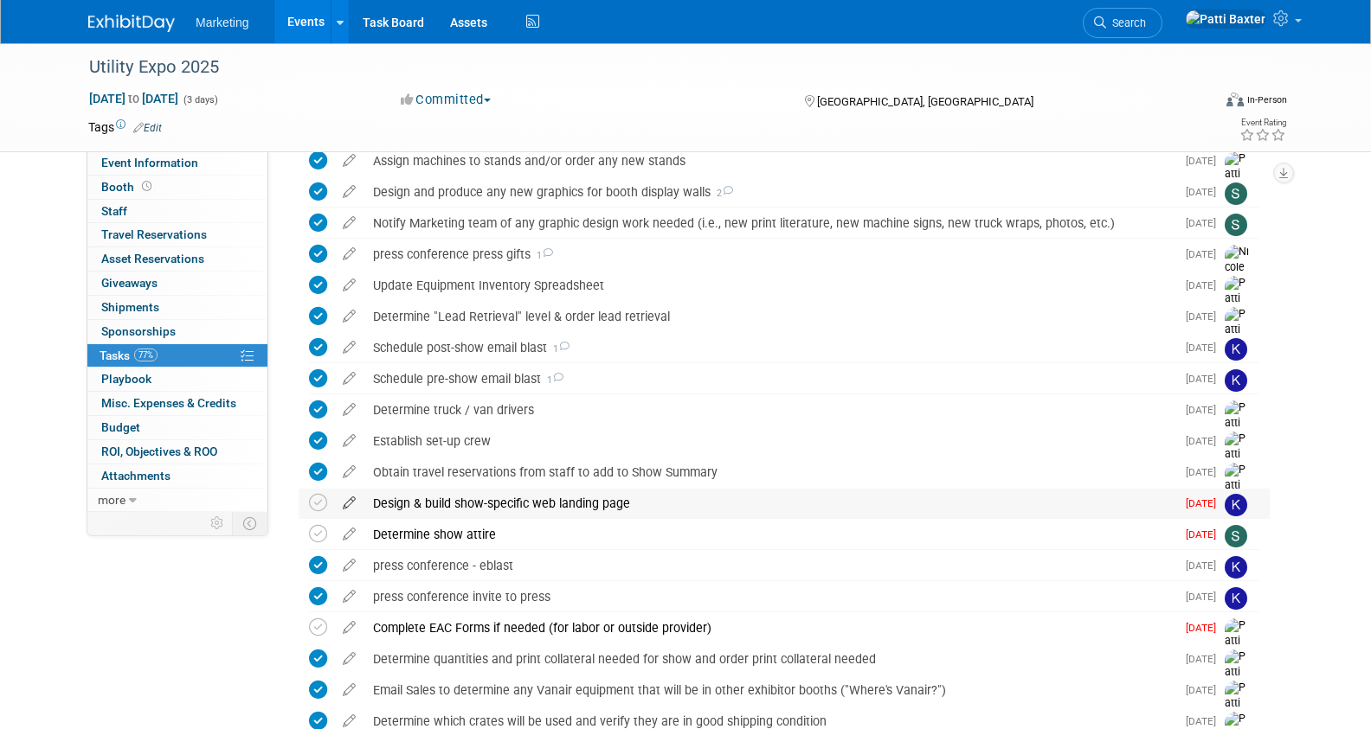
click at [350, 502] on icon at bounding box center [349, 500] width 30 height 22
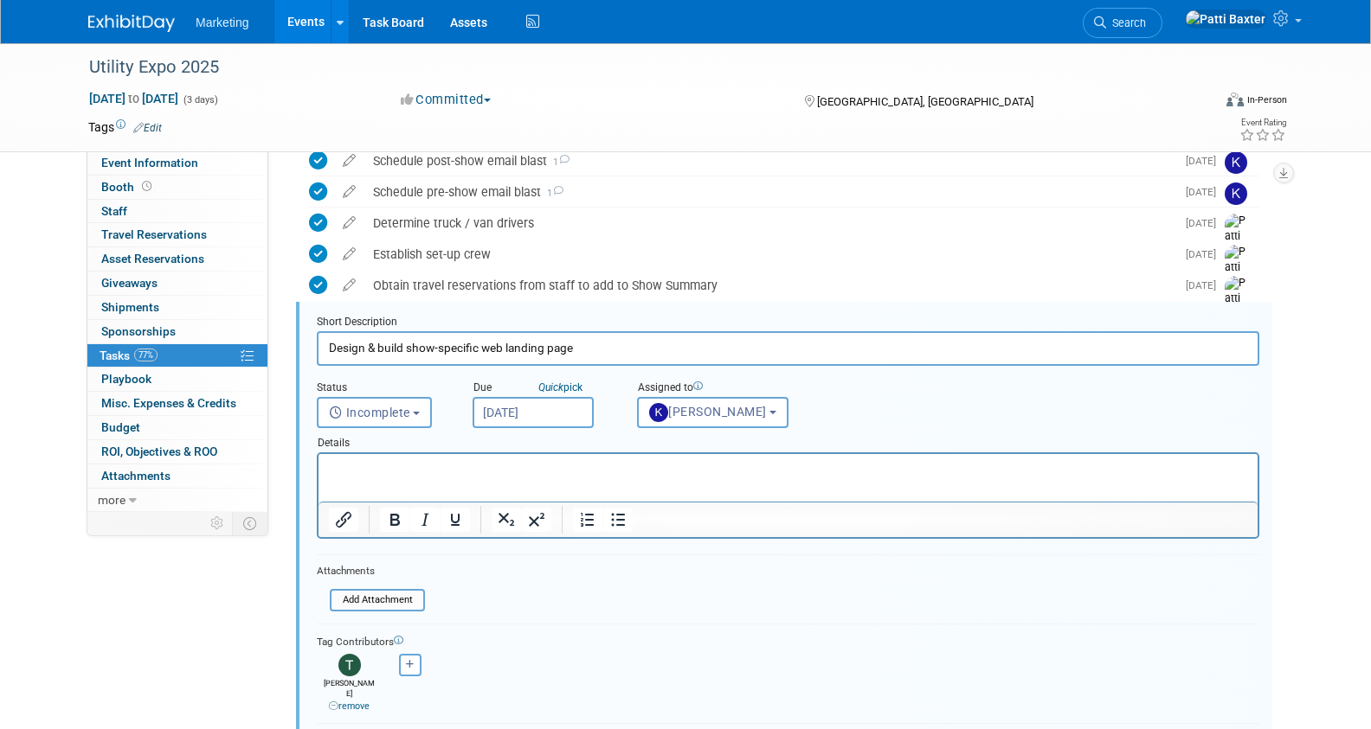
scroll to position [891, 0]
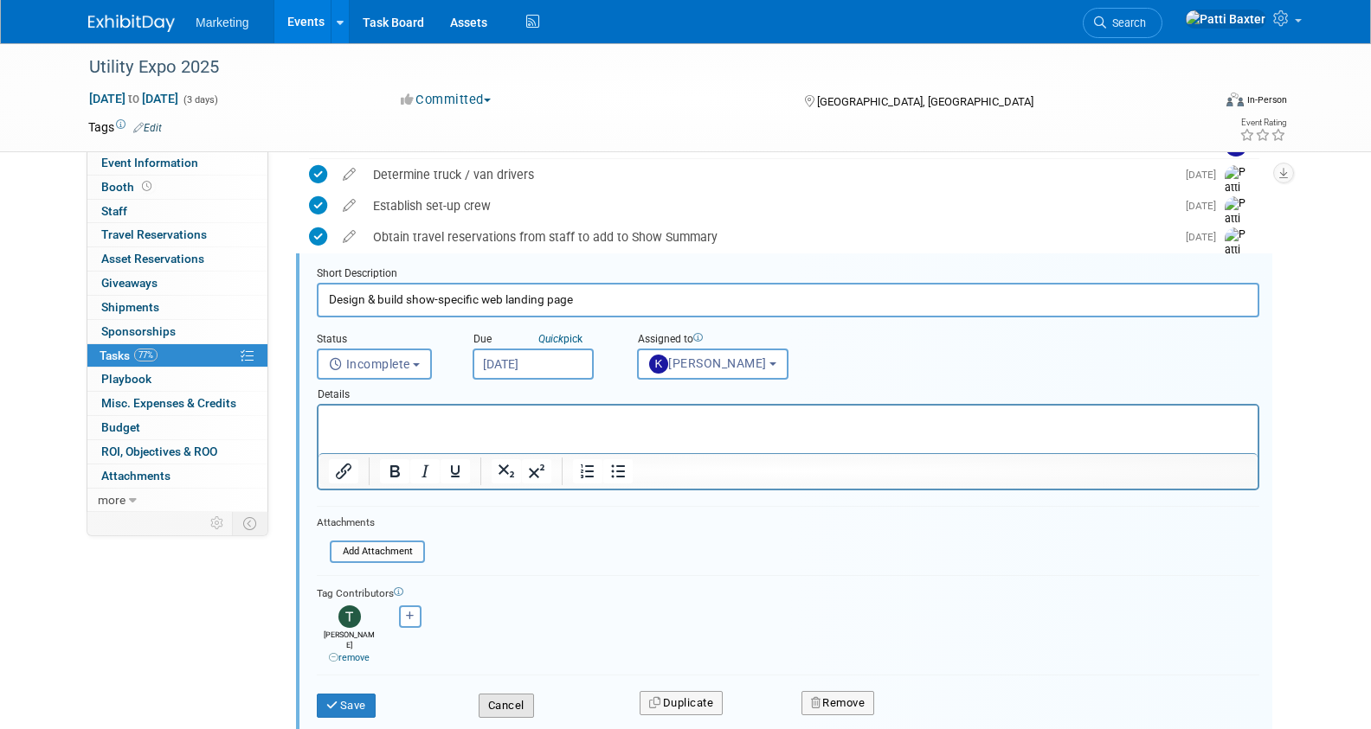
click at [507, 694] on button "Cancel" at bounding box center [505, 706] width 55 height 24
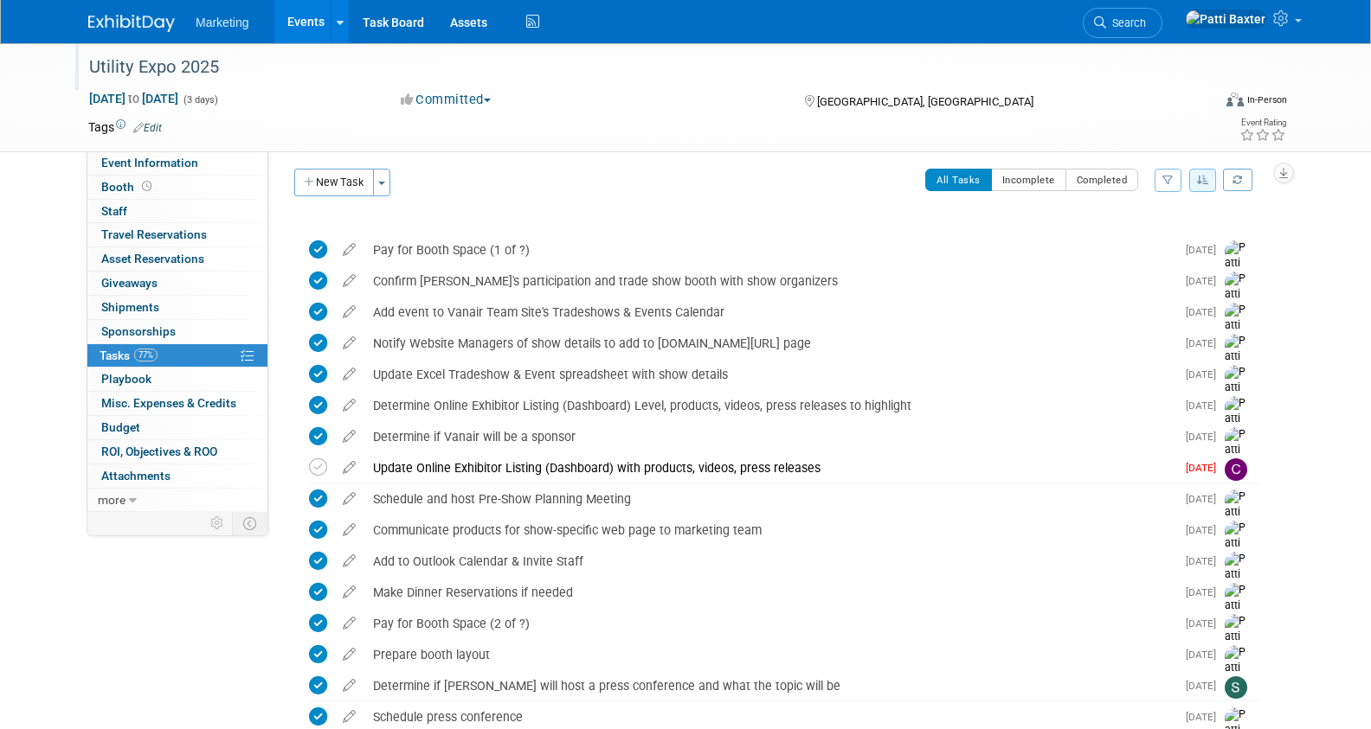
scroll to position [0, 0]
